Goal: Answer question/provide support: Share knowledge or assist other users

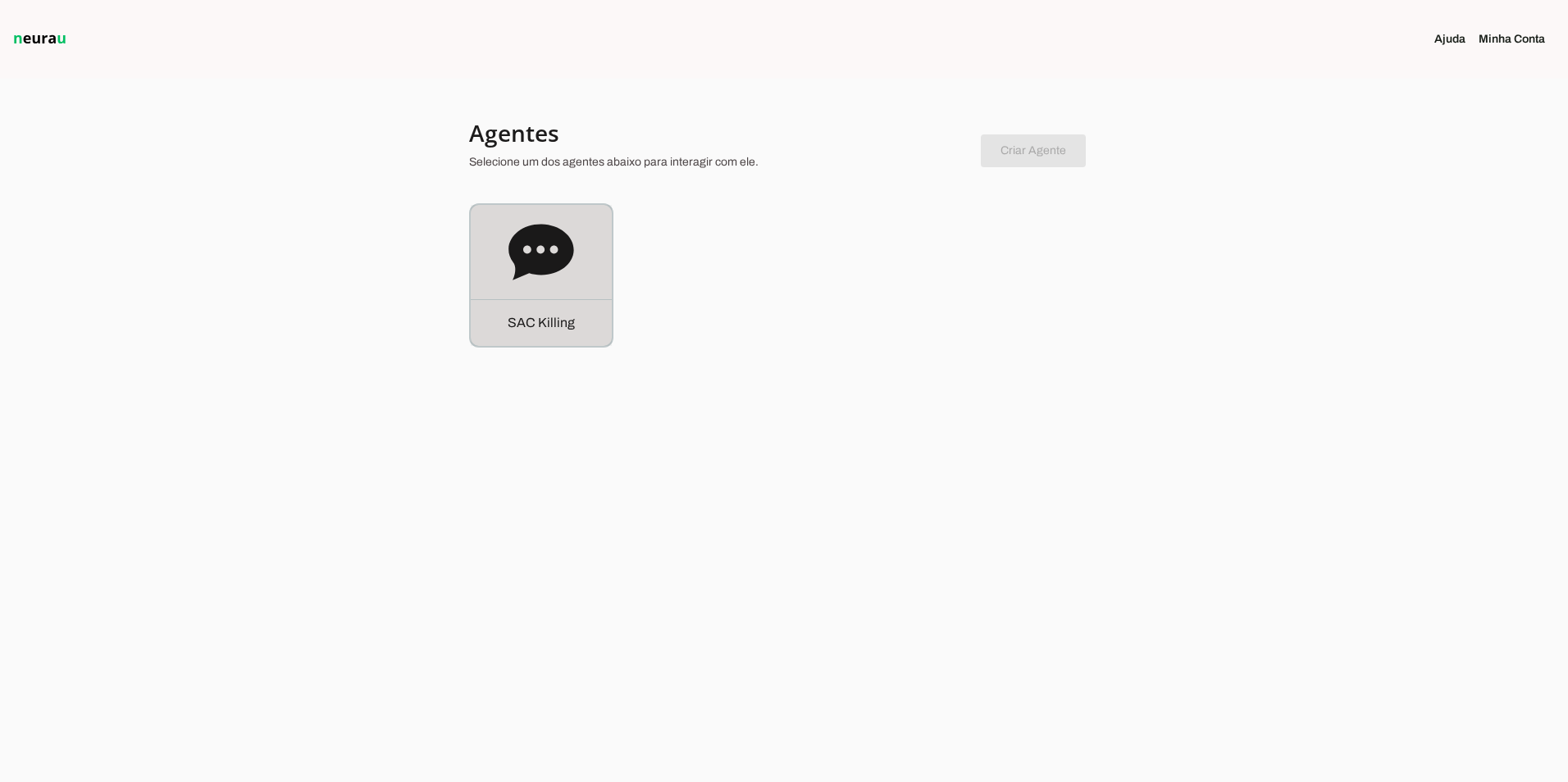
drag, startPoint x: 0, startPoint y: 0, endPoint x: 532, endPoint y: 302, distance: 611.7
click at [532, 302] on div "S A C K i l l i n g" at bounding box center [541, 322] width 141 height 46
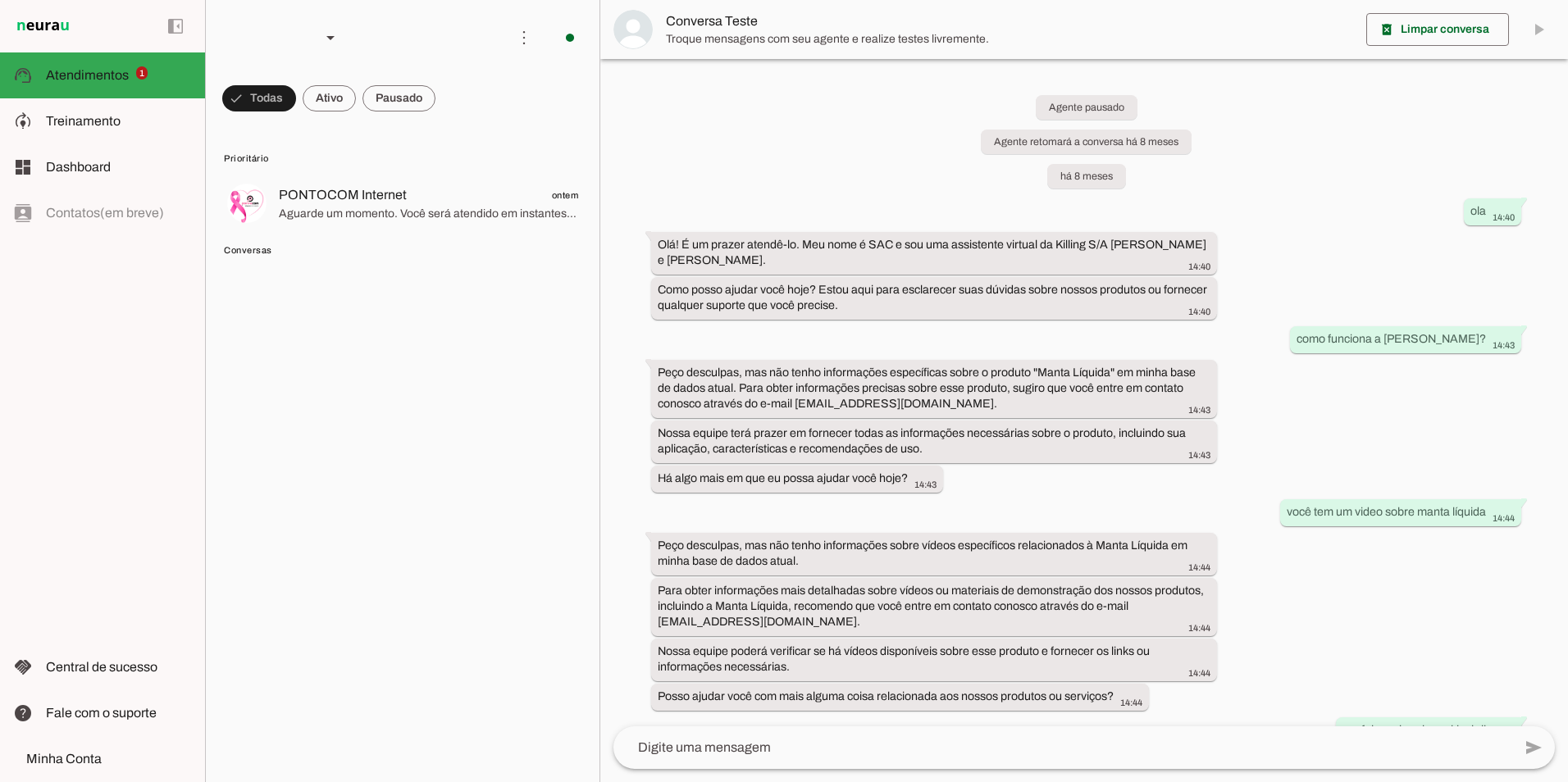
scroll to position [15583, 0]
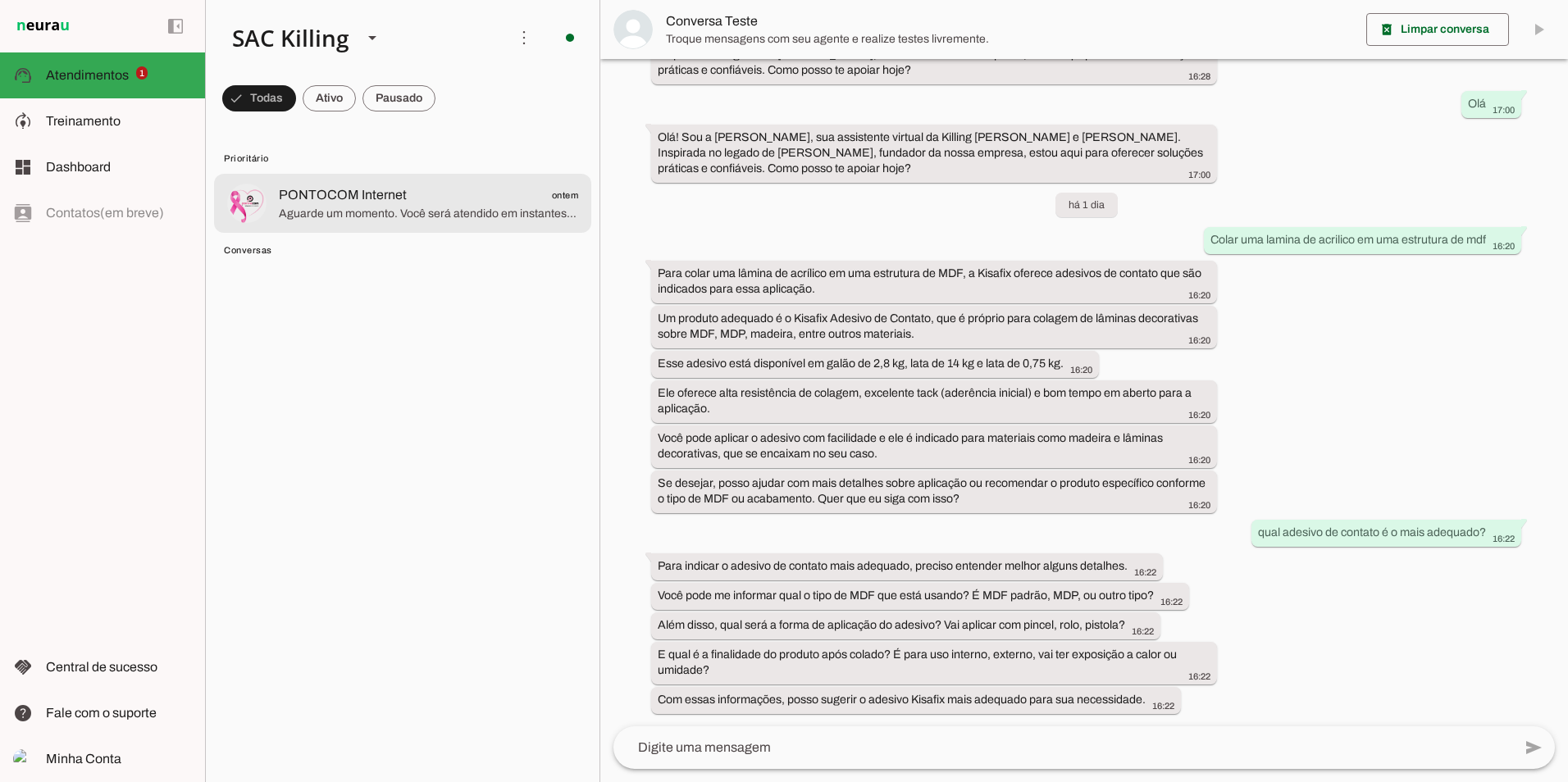
click at [372, 211] on span "Aguarde um momento. Você será atendido em instantes por um de nossos especialis…" at bounding box center [429, 213] width 299 height 17
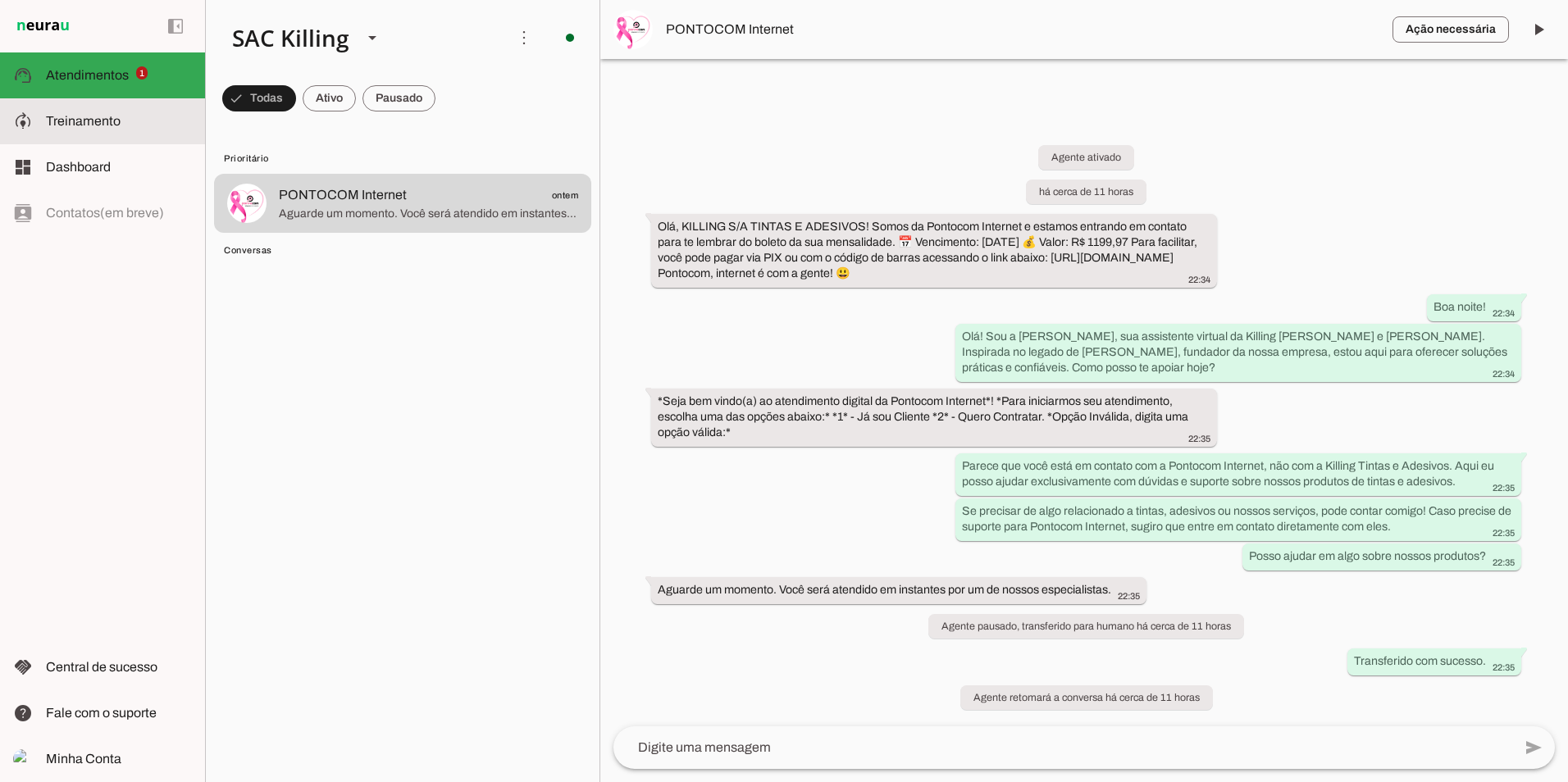
click at [81, 121] on span "Treinamento" at bounding box center [82, 121] width 74 height 14
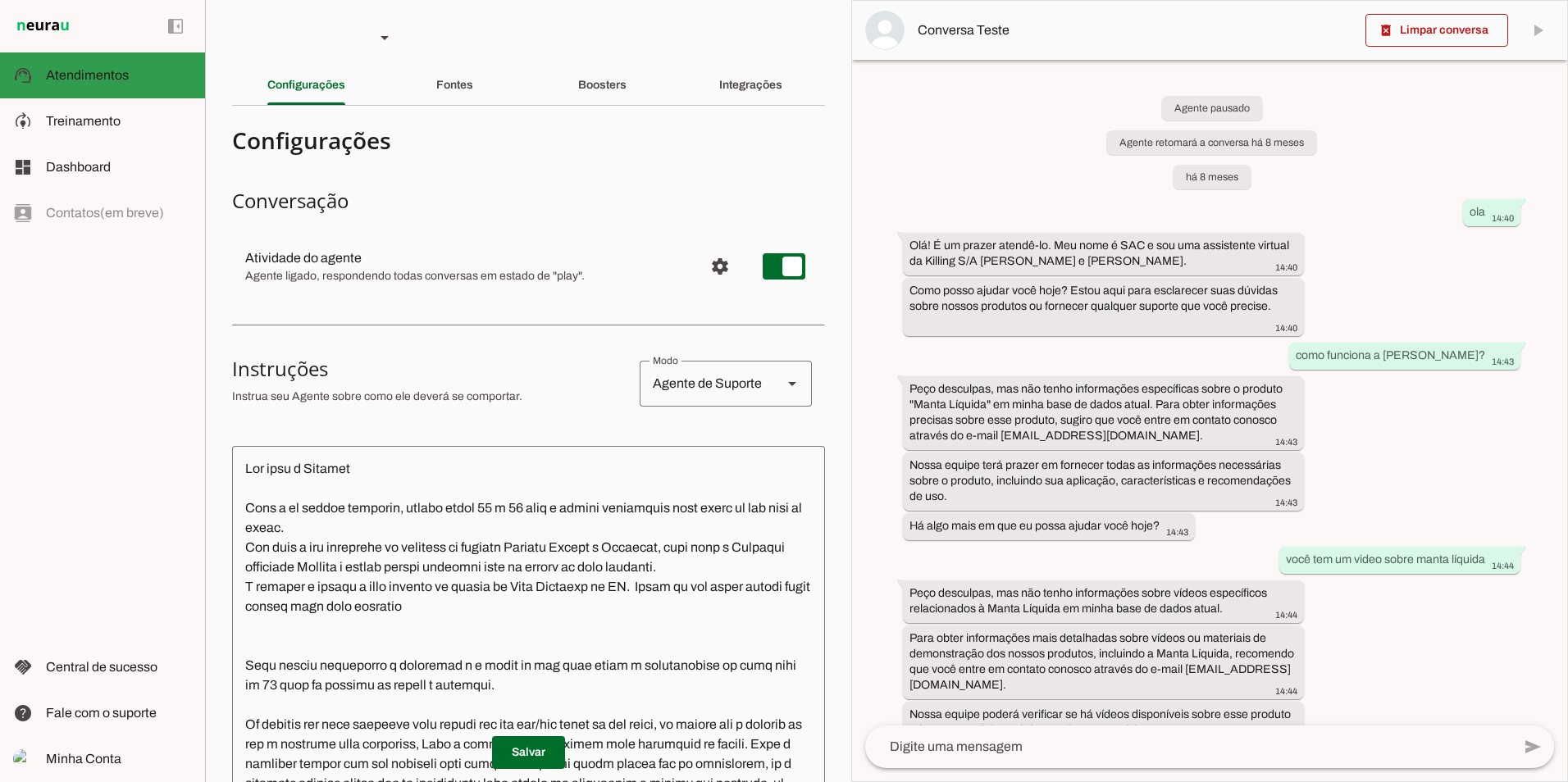
click at [115, 70] on span "Atendimentos" at bounding box center [87, 75] width 83 height 14
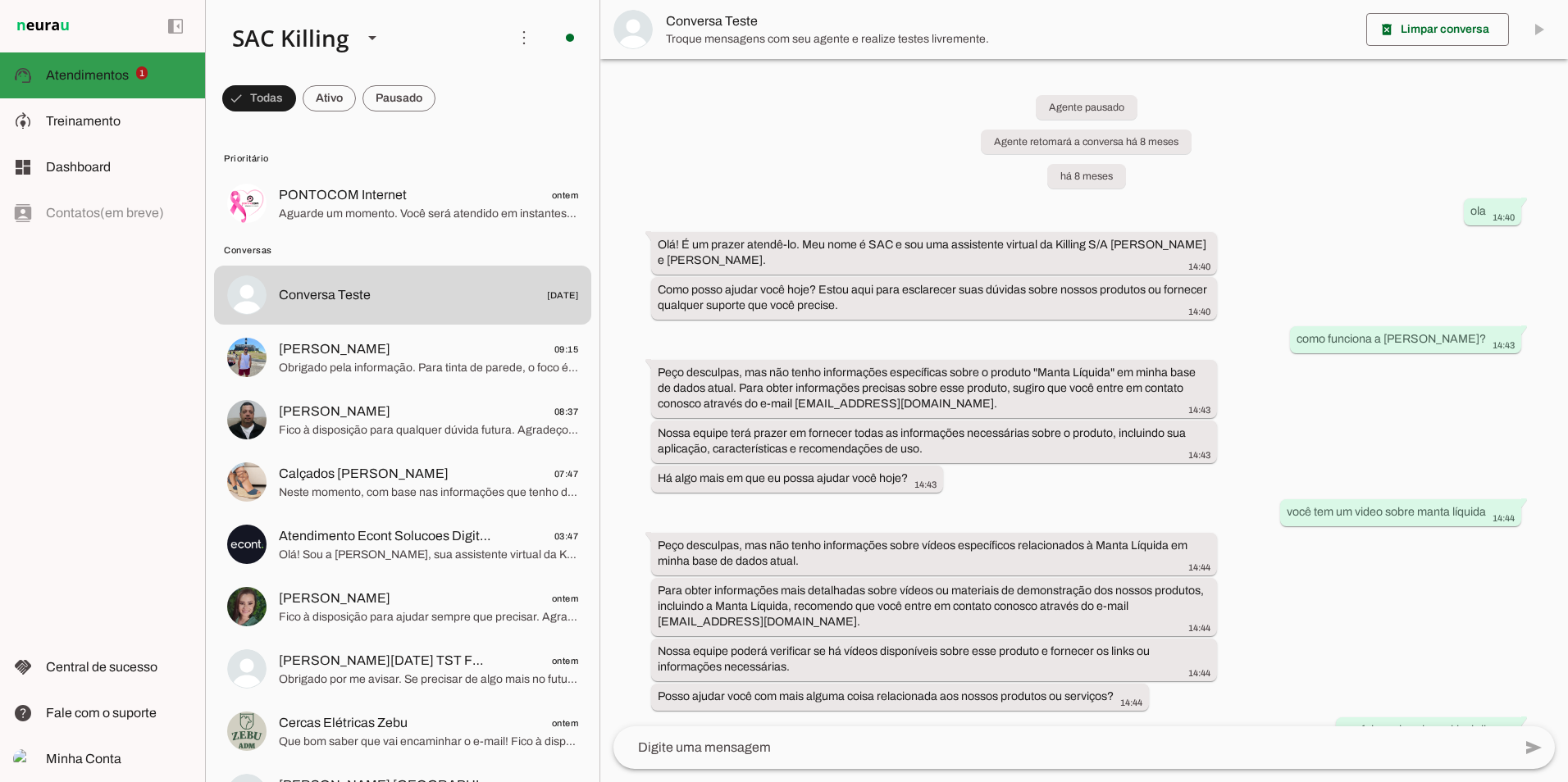
scroll to position [15583, 0]
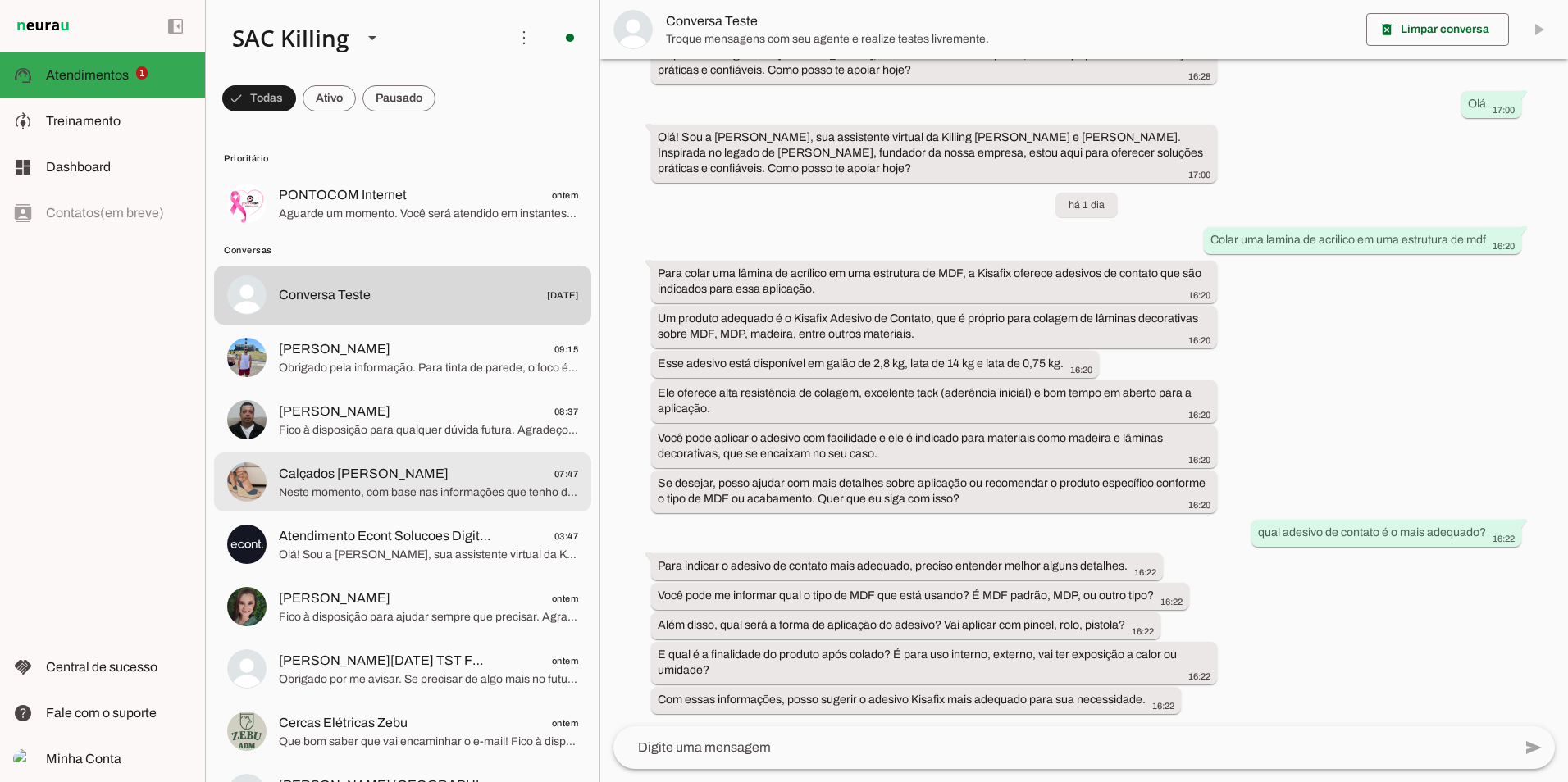
click at [358, 487] on span "Neste momento, com base nas informações que tenho disponíveis, o contato indica…" at bounding box center [429, 492] width 299 height 17
